Goal: Task Accomplishment & Management: Use online tool/utility

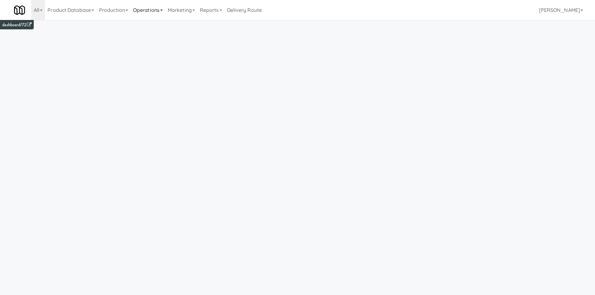
click at [165, 7] on link "Operations" at bounding box center [148, 10] width 35 height 20
click at [156, 29] on link "Sites" at bounding box center [156, 27] width 50 height 11
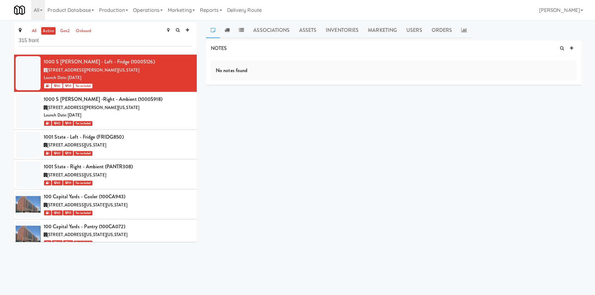
type input "315 front"
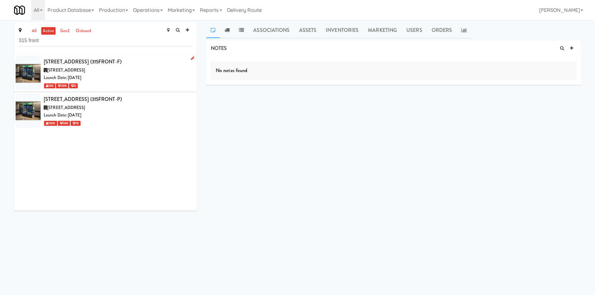
click at [140, 79] on div "Launch Date: [DATE]" at bounding box center [118, 78] width 148 height 8
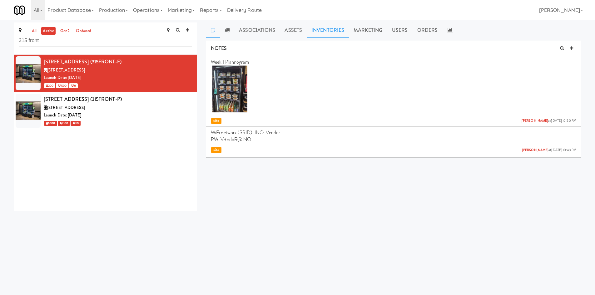
click at [323, 28] on link "Inventories" at bounding box center [328, 31] width 42 height 16
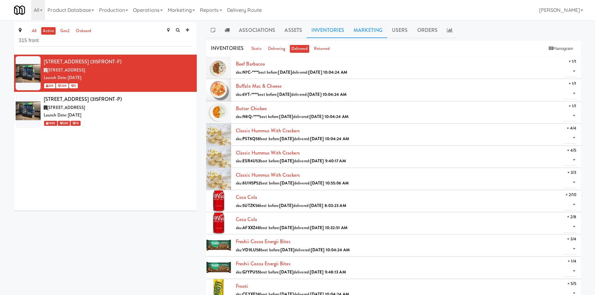
click at [365, 35] on link "Marketing" at bounding box center [368, 31] width 38 height 16
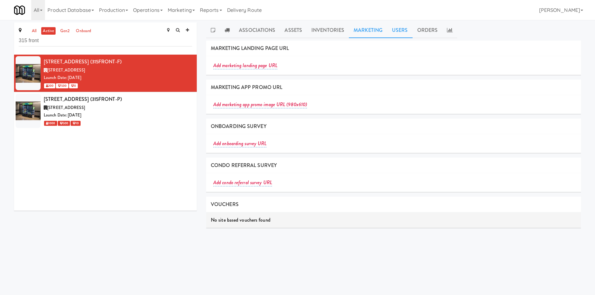
click at [398, 35] on link "Users" at bounding box center [400, 31] width 25 height 16
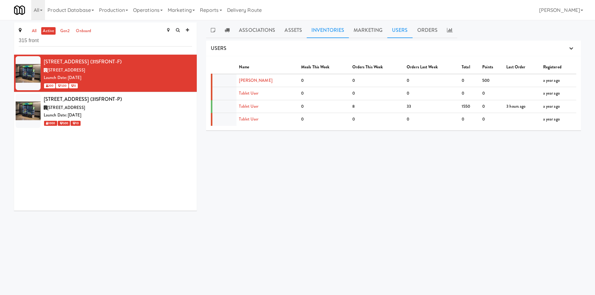
click at [307, 27] on link "Inventories" at bounding box center [328, 31] width 42 height 16
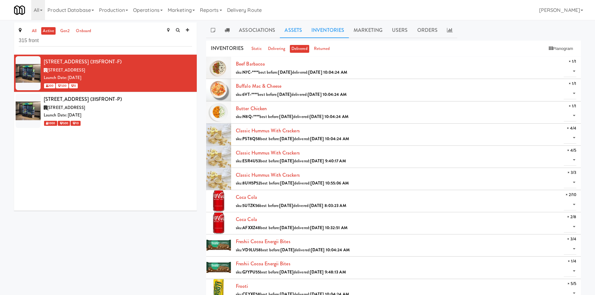
click at [295, 28] on link "Assets" at bounding box center [293, 31] width 27 height 16
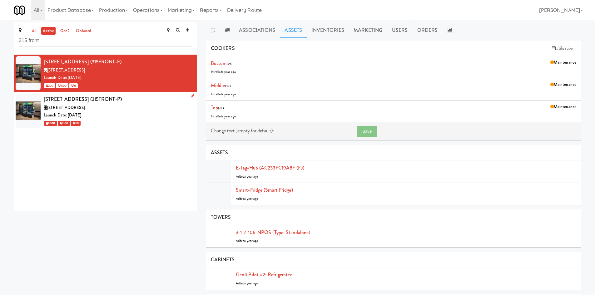
click at [118, 98] on div "[STREET_ADDRESS] (315FRONT-P)" at bounding box center [118, 99] width 148 height 9
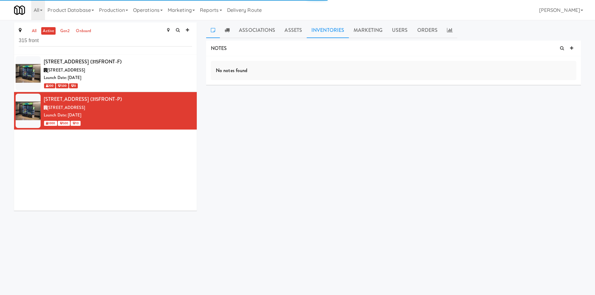
click at [332, 32] on link "Inventories" at bounding box center [328, 31] width 42 height 16
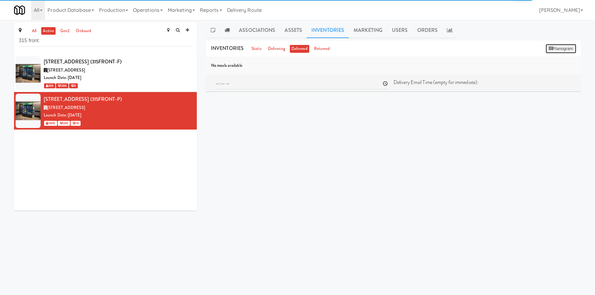
click at [563, 53] on button "Planogram" at bounding box center [561, 48] width 31 height 9
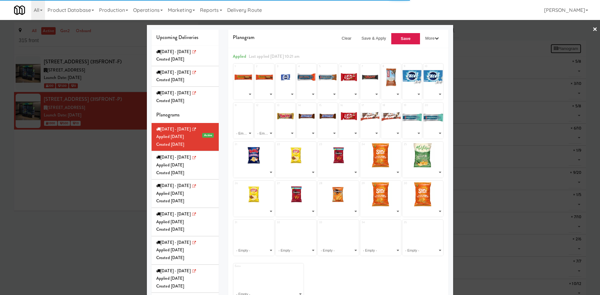
select select "number:283149"
select select "number:279325"
select select "number:275643"
select select "number:253706"
select select "number:275586"
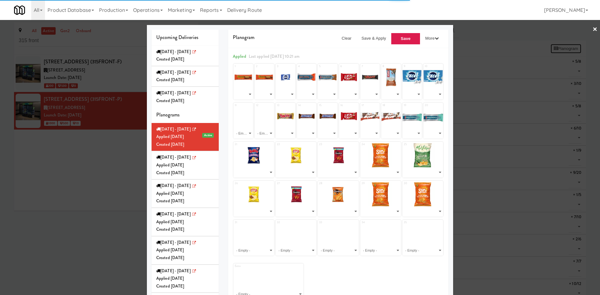
select select "number:283153"
select select "number:253636"
select select "number:275534"
select select "number:256758"
select select "number:275620"
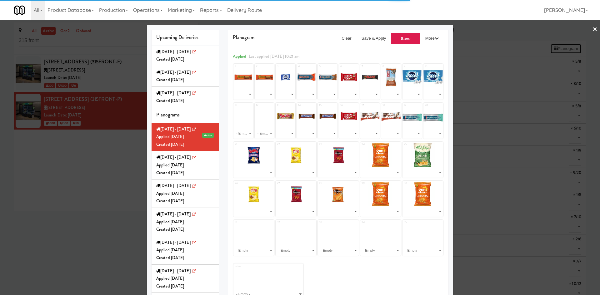
select select "number:279294"
select select "number:279310"
select select "number:275671"
select select "number:283153"
select select "number:268247"
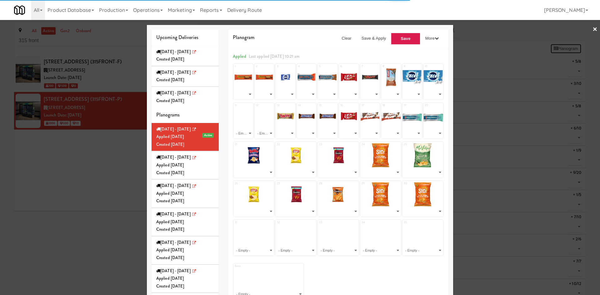
select select "number:268247"
select select "number:268226"
select select "number:275667"
select select "number:283120"
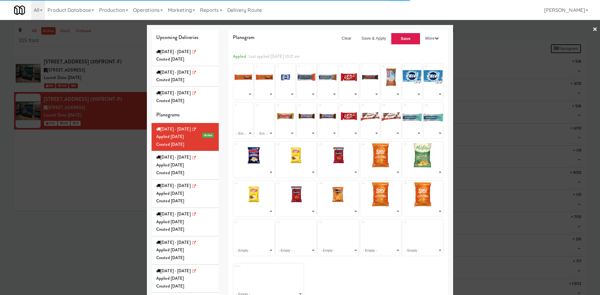
select select "number:275669"
select select "number:283091"
select select "number:264079"
select select "number:264102"
select select "number:275669"
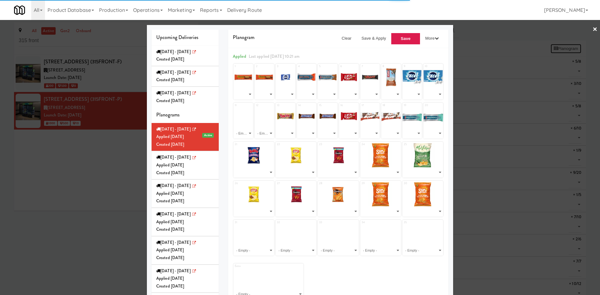
select select "number:279319"
select select "number:283091"
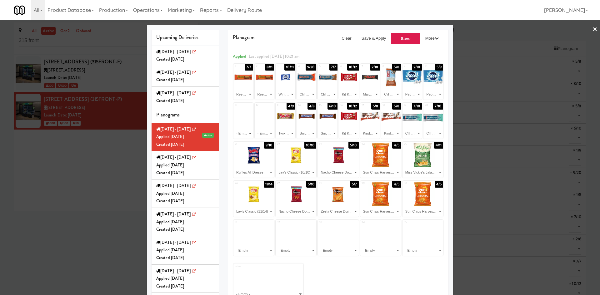
click at [238, 131] on select "- Empty - Blue Diamond Roasted Salted Almonds (0/2) Blue Diamond Smokehouse Alm…" at bounding box center [243, 133] width 18 height 10
select select "number:151233"
click at [234, 128] on select "- Empty - Blue Diamond Roasted Salted Almonds (0/2) Blue Diamond Smokehouse Alm…" at bounding box center [243, 133] width 18 height 10
click at [268, 136] on select "- Empty - Blue Diamond Roasted Salted Almonds (0/2) Blue Diamond Smokehouse Alm…" at bounding box center [265, 133] width 18 height 10
select select "number:151233"
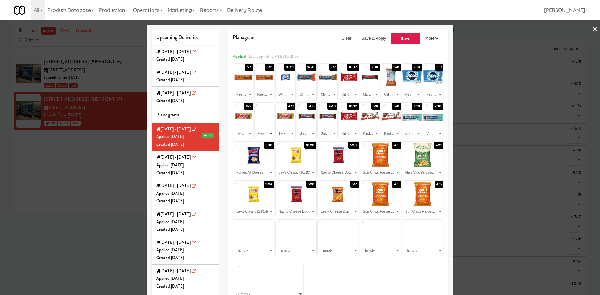
click at [256, 128] on select "- Empty - Blue Diamond Roasted Salted Almonds (0/2) Blue Diamond Smokehouse Alm…" at bounding box center [265, 133] width 18 height 10
click at [289, 133] on select "- Empty - Blue Diamond Roasted Salted Almonds (0/2) Blue Diamond Smokehouse Alm…" at bounding box center [286, 133] width 18 height 10
select select "number:151236"
click at [277, 128] on select "- Empty - Blue Diamond Roasted Salted Almonds (0/2) Blue Diamond Smokehouse Alm…" at bounding box center [286, 133] width 18 height 10
click at [328, 133] on select "- Empty - Blue Diamond Roasted Salted Almonds (0/2) Blue Diamond Smokehouse Alm…" at bounding box center [328, 133] width 18 height 10
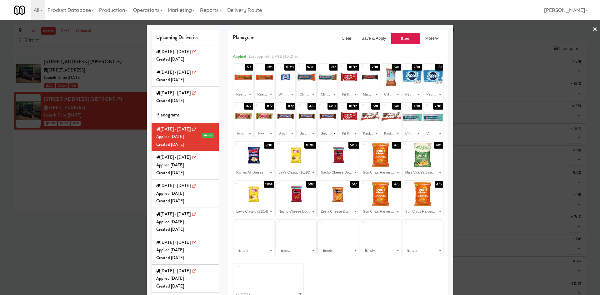
select select "number:151231"
click at [319, 128] on select "- Empty - Blue Diamond Roasted Salted Almonds (0/2) Blue Diamond Smokehouse Alm…" at bounding box center [328, 133] width 18 height 10
click at [416, 207] on select "- Empty - Blue Diamond Roasted Salted Almonds (0/2) Blue Diamond Smokehouse Alm…" at bounding box center [423, 212] width 39 height 10
click at [419, 218] on div "1 7/7 - Empty - Blue Diamond Roasted Salted Almonds (0/2) Blue Diamond Smokehou…" at bounding box center [338, 181] width 211 height 237
click at [376, 42] on button "Save & Apply" at bounding box center [374, 38] width 35 height 11
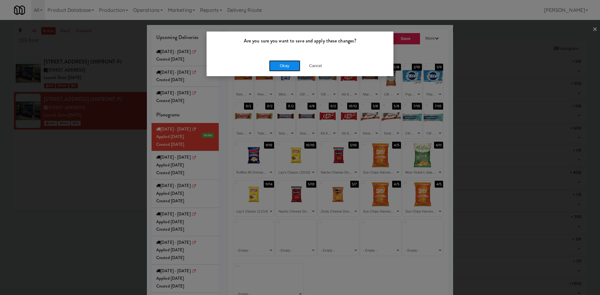
click at [278, 67] on button "Okay" at bounding box center [284, 65] width 31 height 11
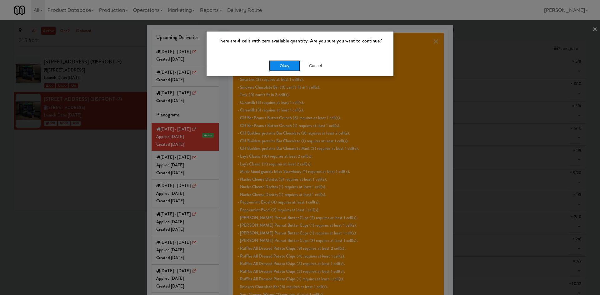
click at [278, 67] on button "Okay" at bounding box center [284, 65] width 31 height 11
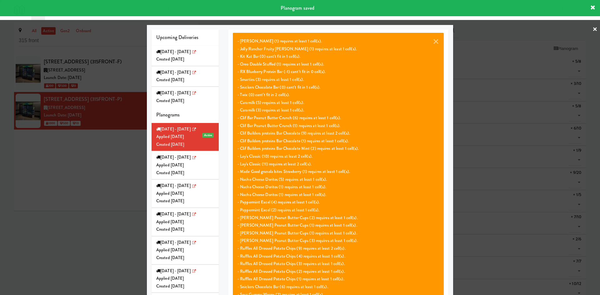
click at [54, 149] on div at bounding box center [300, 147] width 600 height 295
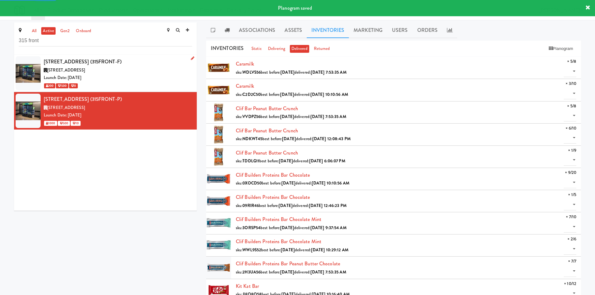
click at [102, 87] on div "200 500 0" at bounding box center [118, 86] width 148 height 8
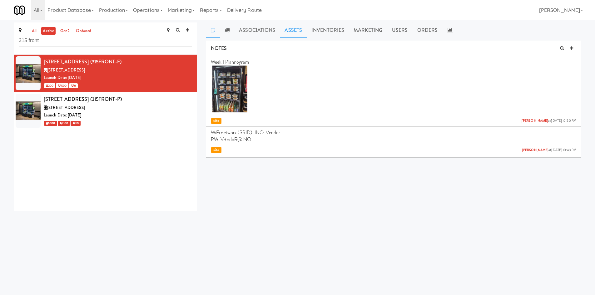
click at [288, 29] on link "Assets" at bounding box center [293, 31] width 27 height 16
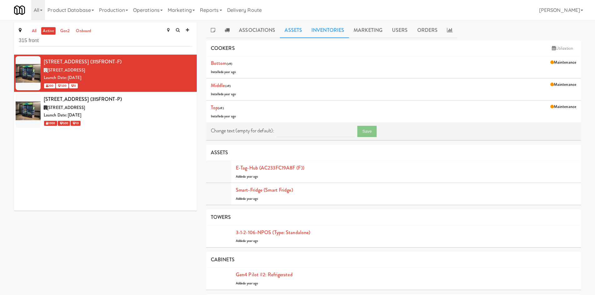
click at [329, 37] on link "Inventories" at bounding box center [328, 31] width 42 height 16
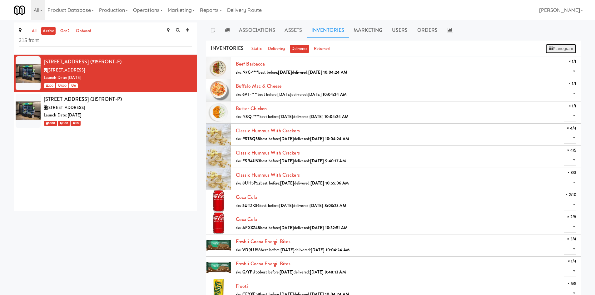
click at [560, 52] on button "Planogram" at bounding box center [561, 48] width 31 height 9
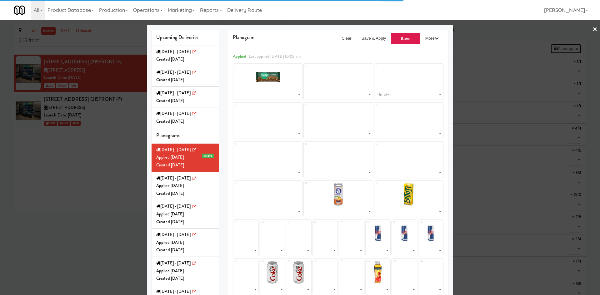
select select "number:283383"
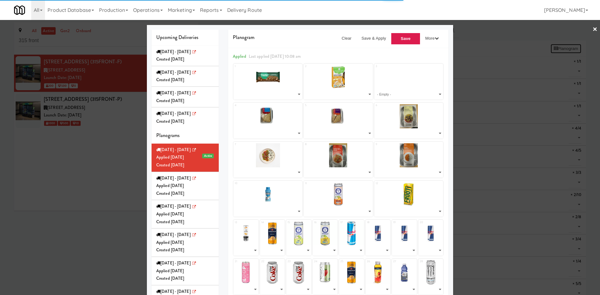
select select "number:283315"
select select "number:283512"
select select "number:283449"
select select "number:281877"
select select "number:281813"
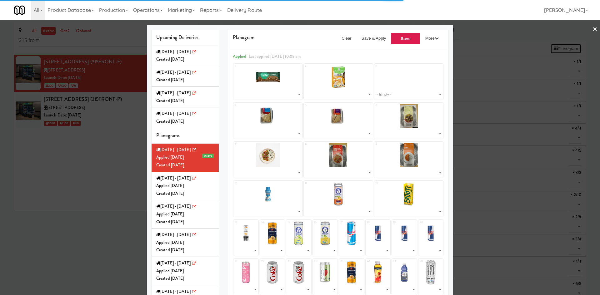
select select "number:281687"
select select "number:281750"
select select "number:279492"
select select "number:279277"
select select "number:283052"
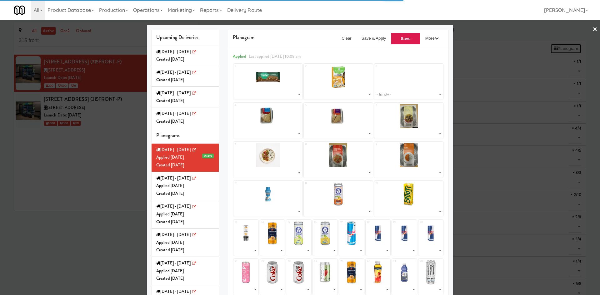
select select "number:260760"
select select "number:283128"
select select "number:271643"
select select "number:271668"
select select "number:271693"
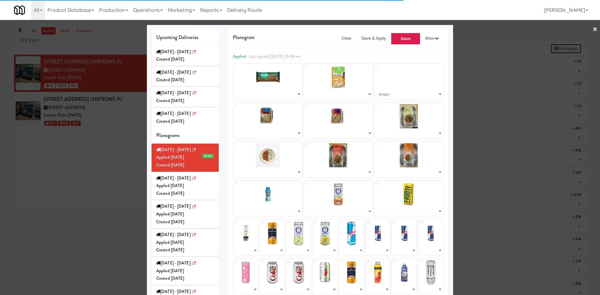
select select "number:253538"
select select "number:260607"
select select "number:238581"
select select "number:275546"
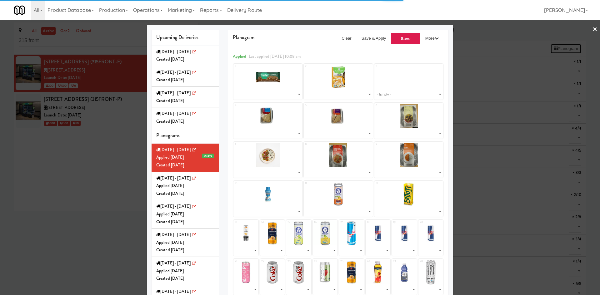
select select "number:275546"
select select "number:268444"
select select "number:283128"
select select "number:283099"
select select "number:282998"
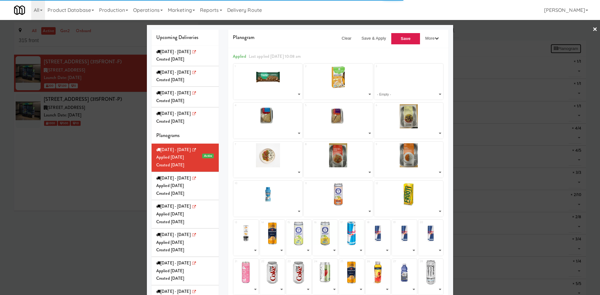
select select "number:279240"
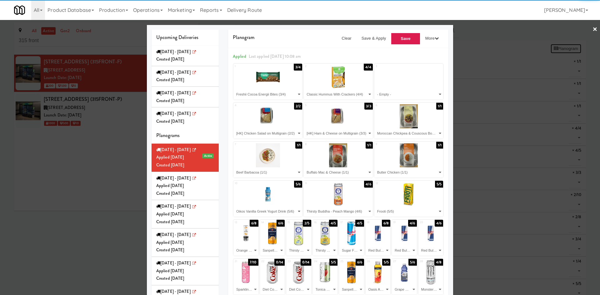
scroll to position [53, 0]
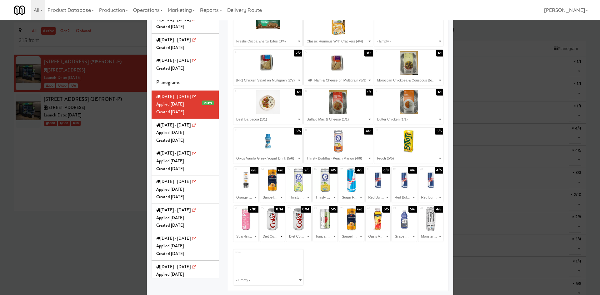
click at [272, 238] on select "- Empty - Bistro Deli Box (0/2) Buffalo Style Chicken Mac & Cheese (7/10) Butte…" at bounding box center [272, 237] width 23 height 10
select select "number:283383"
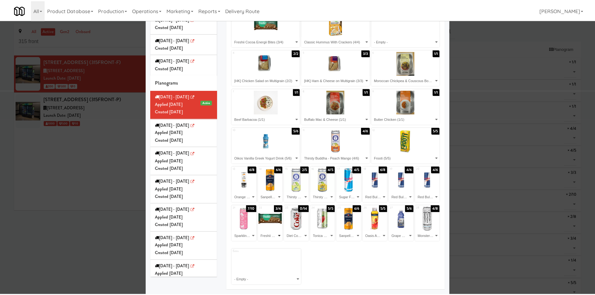
scroll to position [0, 0]
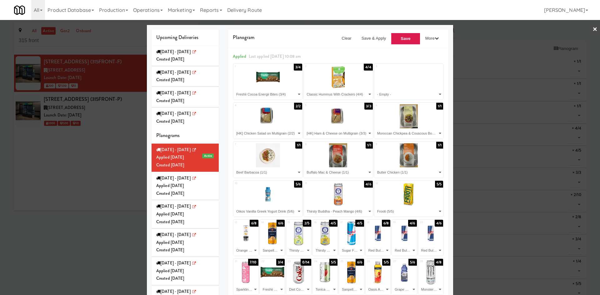
click at [585, 28] on div at bounding box center [300, 147] width 600 height 295
